Goal: Transaction & Acquisition: Obtain resource

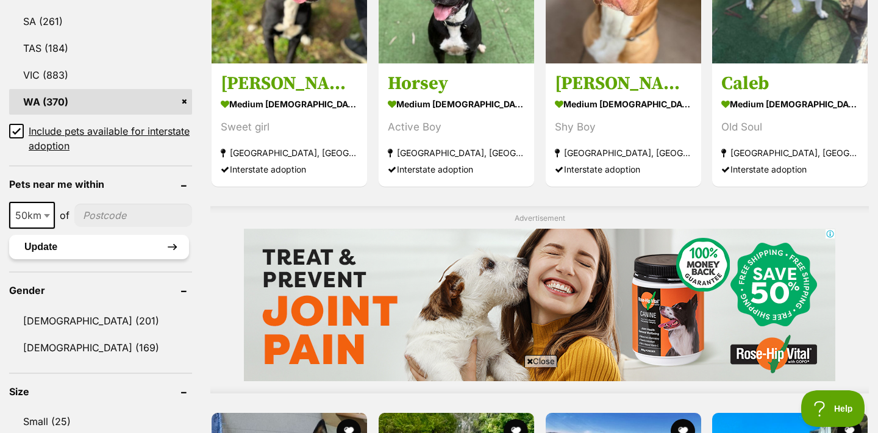
scroll to position [786, 0]
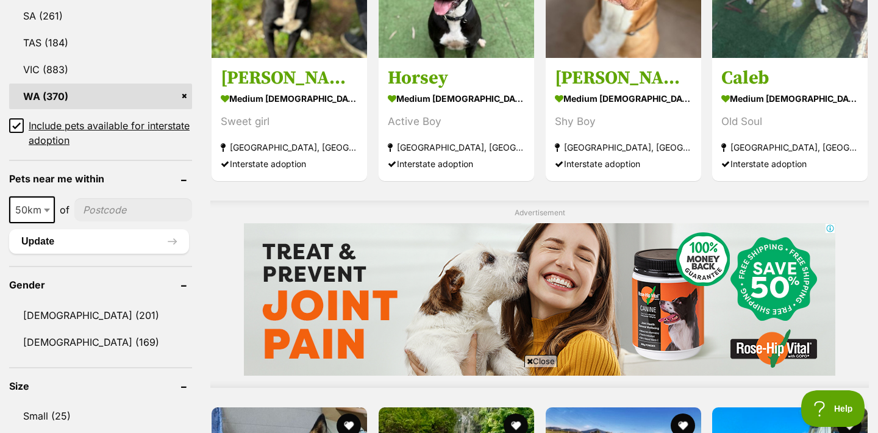
click at [48, 208] on b at bounding box center [47, 210] width 6 height 4
select select "100"
click at [110, 207] on input"] "postcode" at bounding box center [135, 209] width 113 height 23
type input"] "6153"
click at [49, 211] on span at bounding box center [52, 209] width 12 height 27
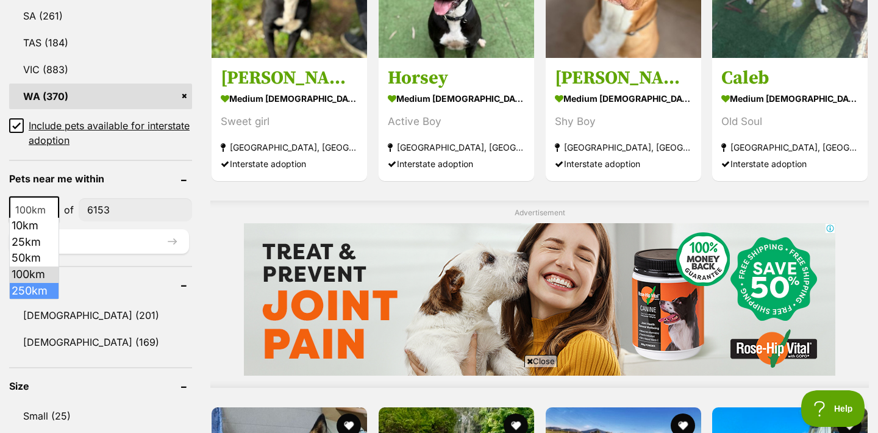
select select "250"
click at [70, 236] on button "Update" at bounding box center [99, 241] width 180 height 24
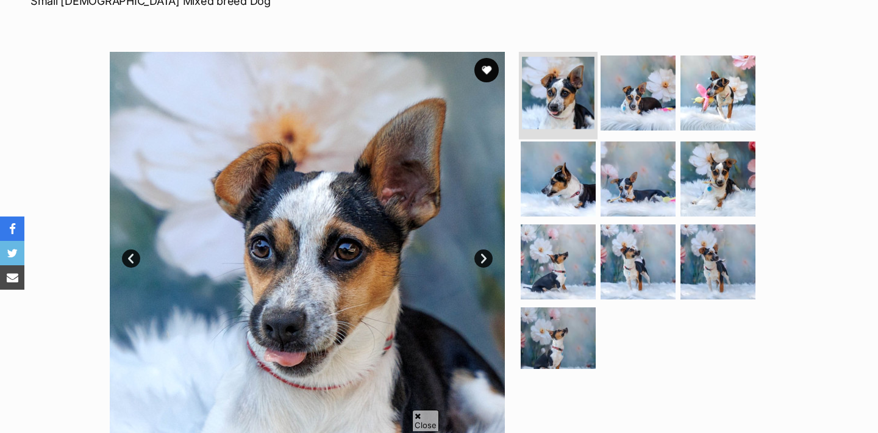
click at [552, 85] on img at bounding box center [558, 93] width 73 height 73
click at [636, 104] on img at bounding box center [637, 92] width 79 height 79
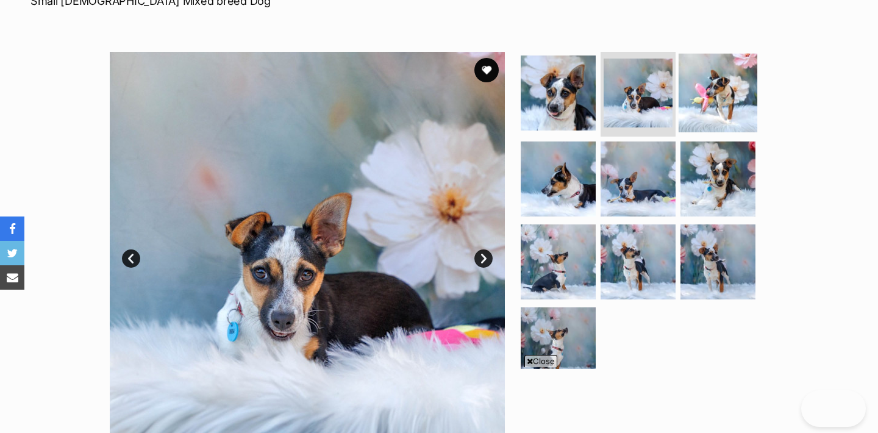
click at [690, 98] on img at bounding box center [717, 92] width 79 height 79
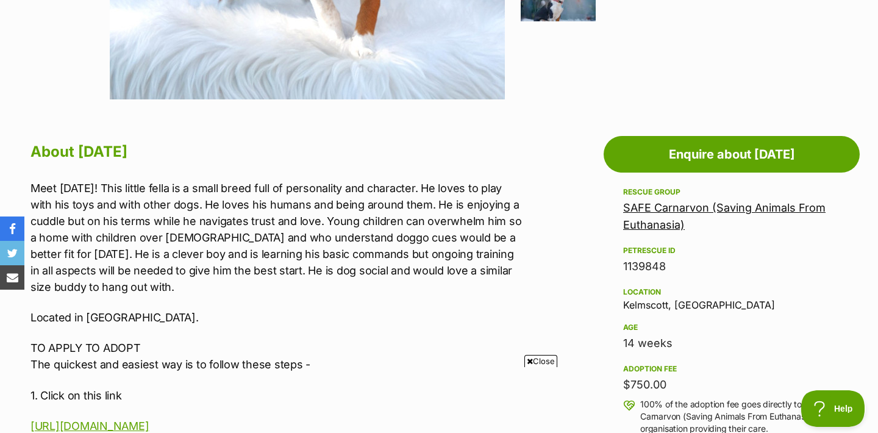
scroll to position [294, 0]
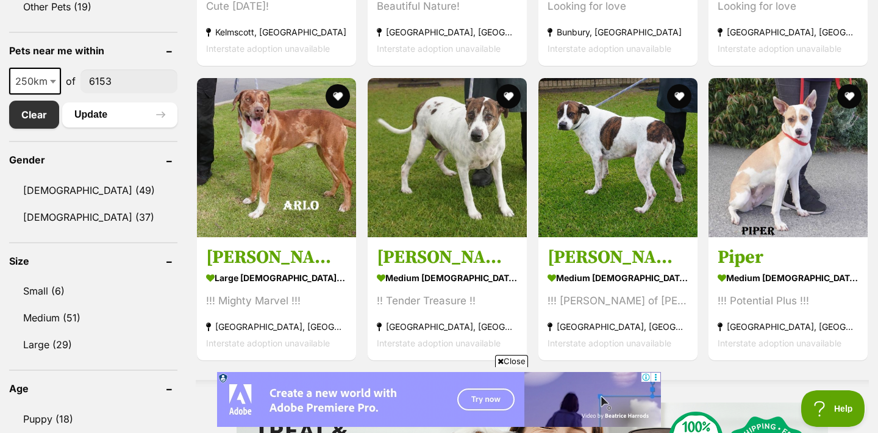
scroll to position [189, 0]
